Goal: Task Accomplishment & Management: Manage account settings

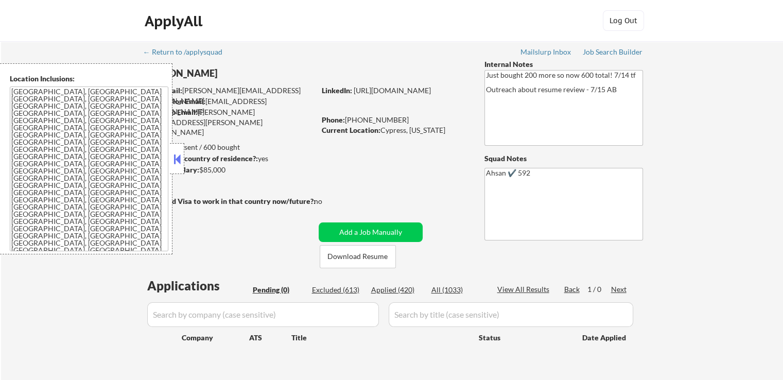
click at [350, 182] on div "← Return to /applysquad Mailslurp Inbox Job Search Builder [PERSON_NAME] User E…" at bounding box center [392, 213] width 514 height 345
click at [396, 289] on div "Applied (420)" at bounding box center [396, 290] width 51 height 10
select select ""applied""
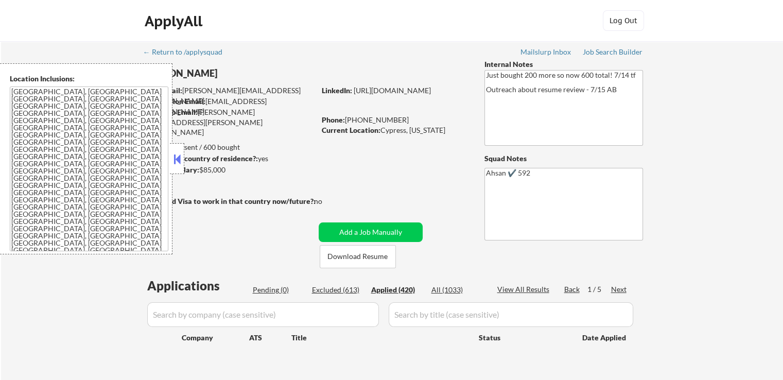
select select ""applied""
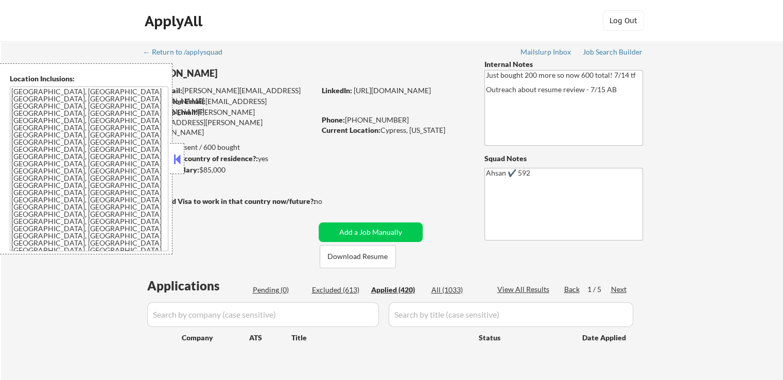
select select ""applied""
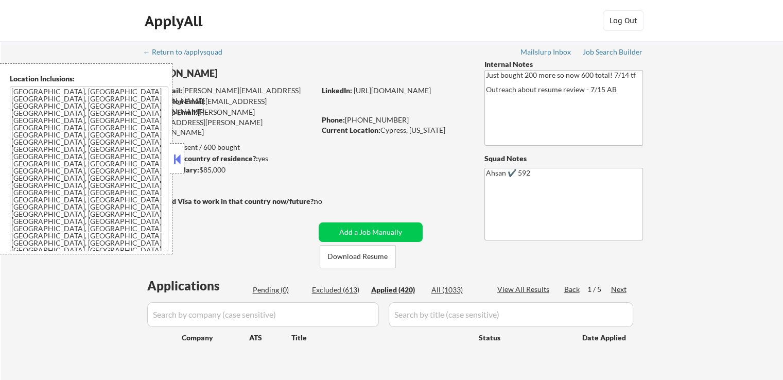
select select ""applied""
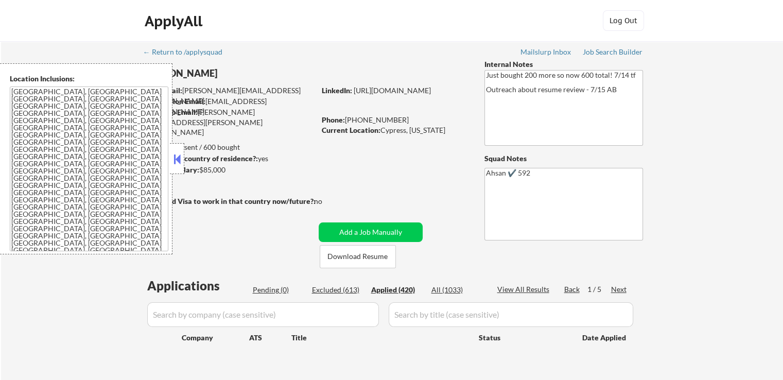
select select ""applied""
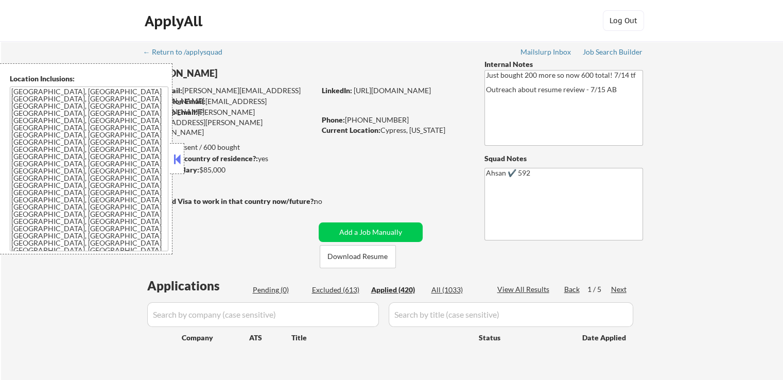
select select ""applied""
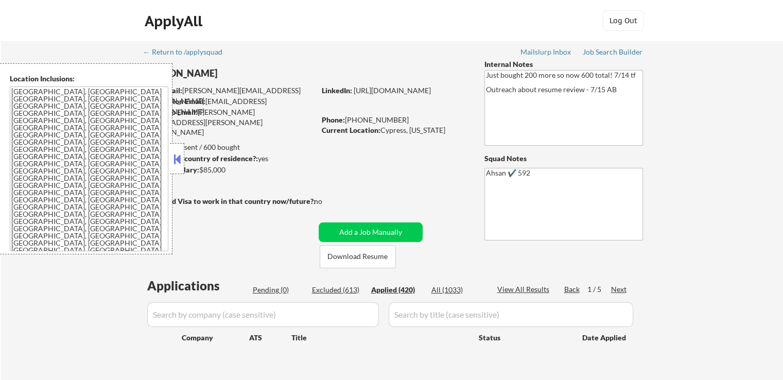
select select ""applied""
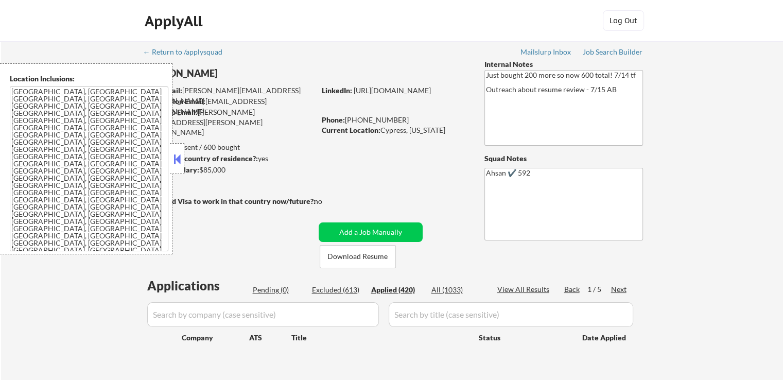
select select ""applied""
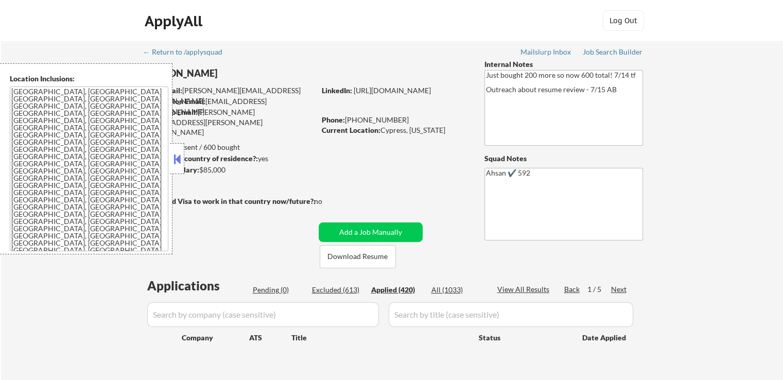
select select ""applied""
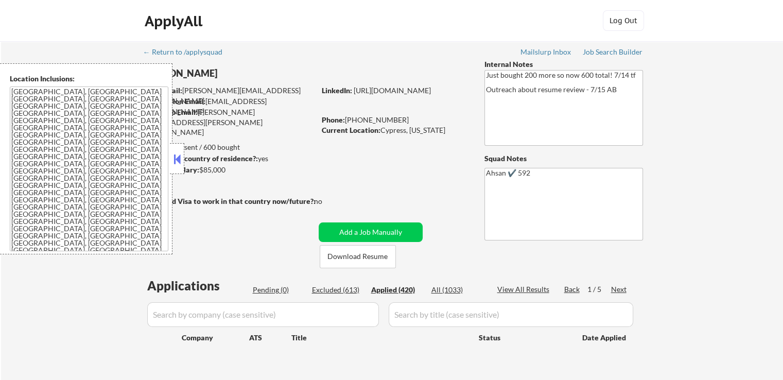
select select ""applied""
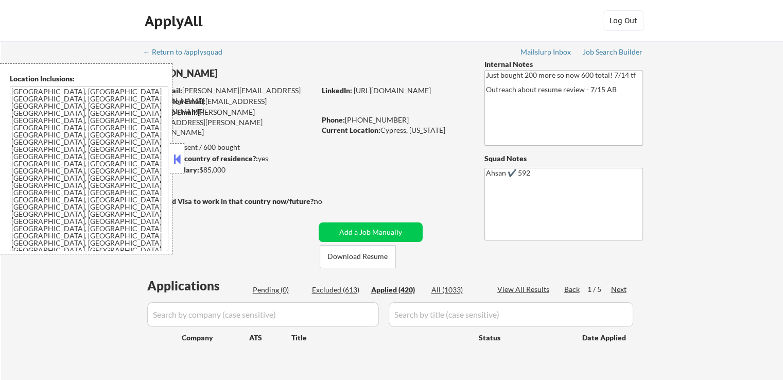
select select ""applied""
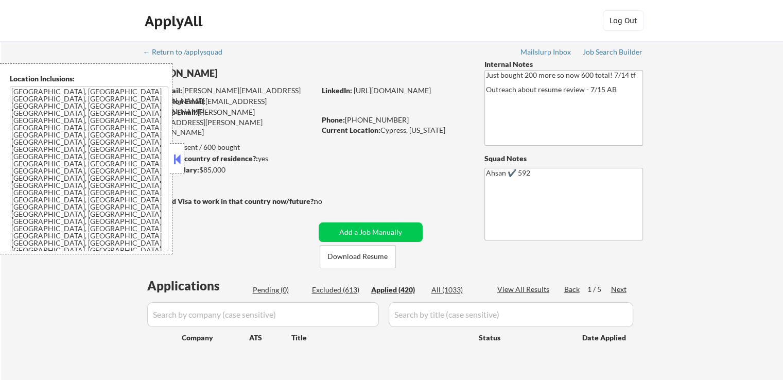
select select ""applied""
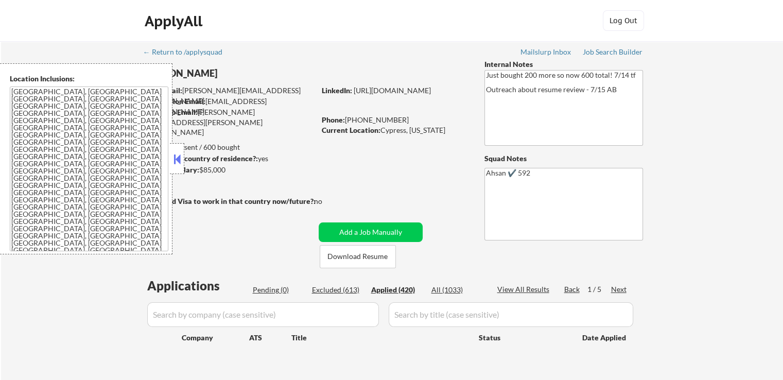
select select ""applied""
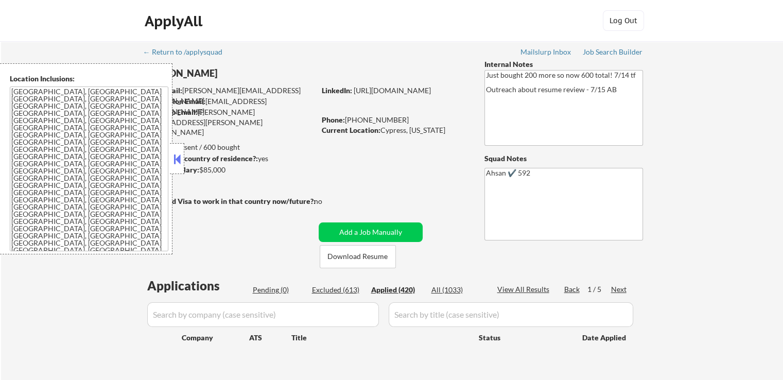
select select ""applied""
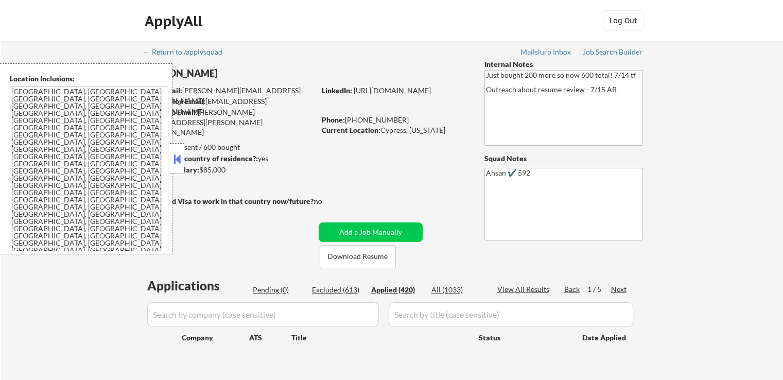
select select ""applied""
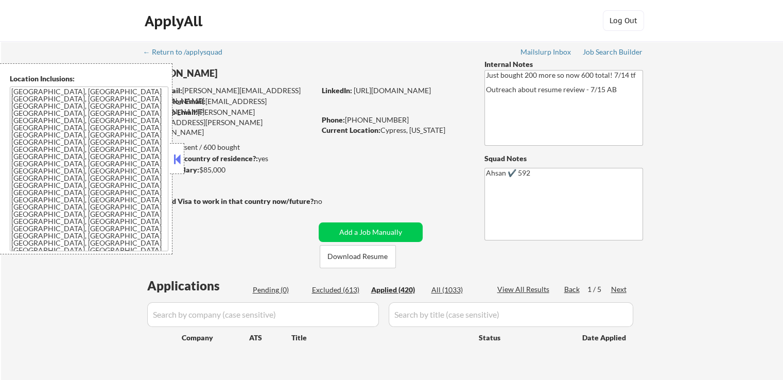
select select ""applied""
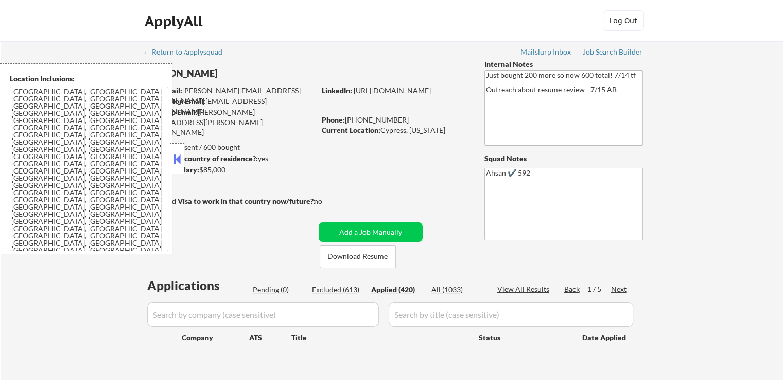
select select ""applied""
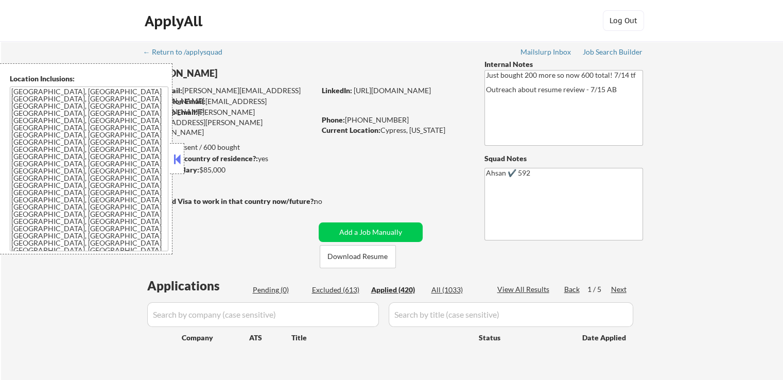
select select ""applied""
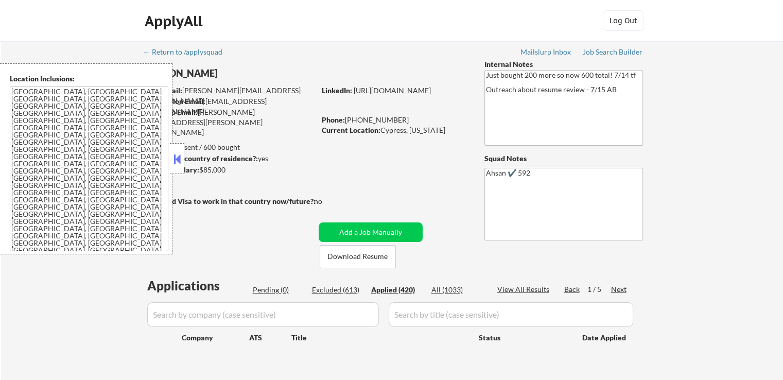
select select ""applied""
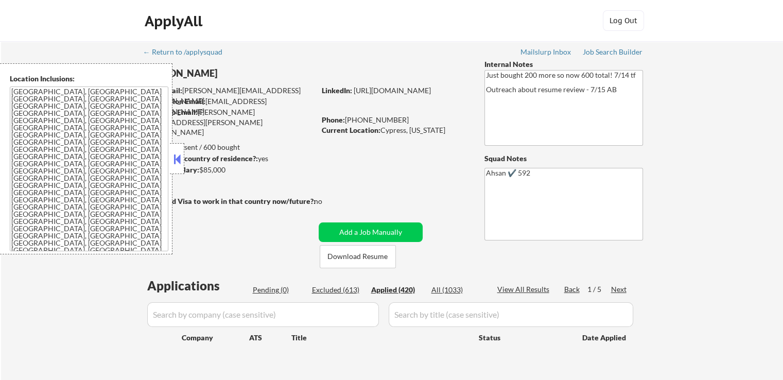
select select ""applied""
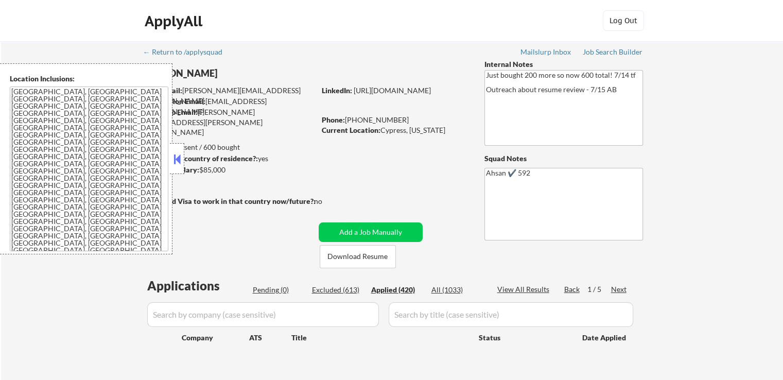
select select ""applied""
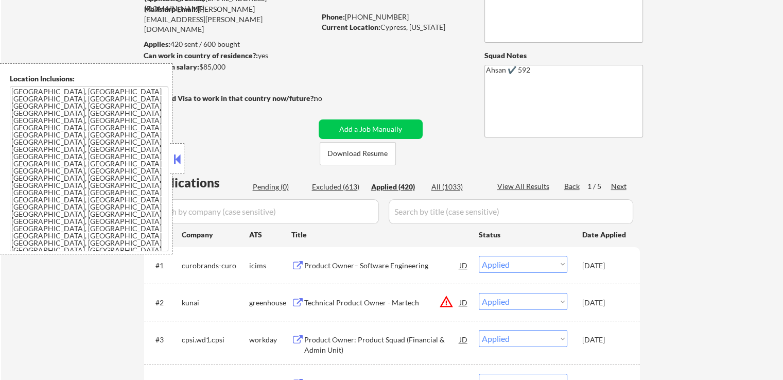
scroll to position [154, 0]
